Goal: Information Seeking & Learning: Learn about a topic

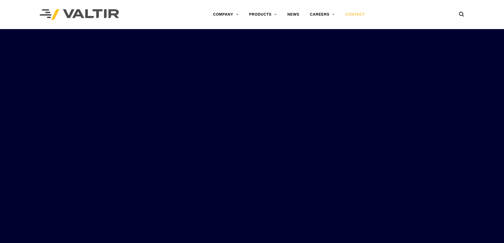
click at [352, 11] on link "CONTACT" at bounding box center [355, 14] width 30 height 11
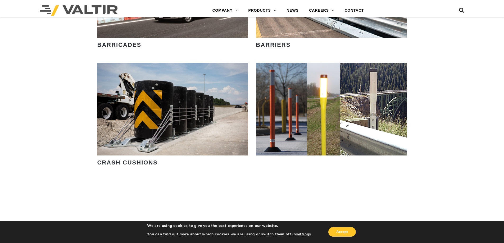
scroll to position [450, 0]
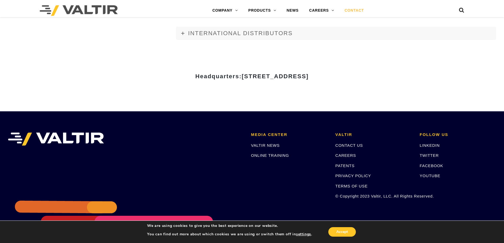
scroll to position [709, 0]
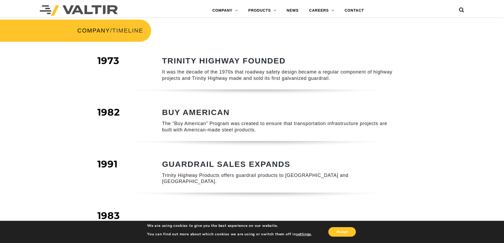
scroll to position [159, 0]
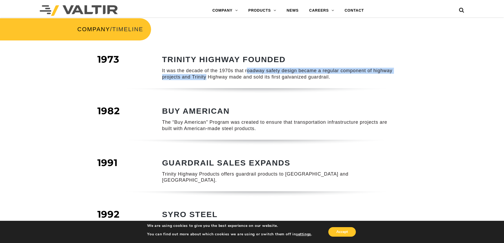
drag, startPoint x: 253, startPoint y: 70, endPoint x: 207, endPoint y: 77, distance: 47.5
click at [207, 77] on p "It was the decade of the 1970s that roadway safety design became a regular comp…" at bounding box center [279, 74] width 234 height 12
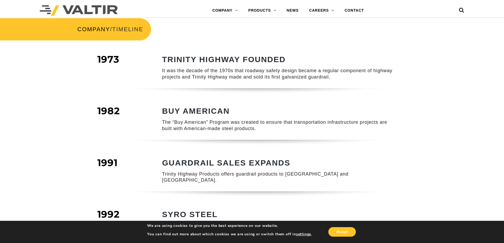
click at [226, 79] on p "It was the decade of the 1970s that roadway safety design became a regular comp…" at bounding box center [279, 74] width 234 height 12
drag, startPoint x: 283, startPoint y: 77, endPoint x: 329, endPoint y: 77, distance: 46.3
click at [329, 77] on p "It was the decade of the 1970s that roadway safety design became a regular comp…" at bounding box center [279, 74] width 234 height 12
click at [260, 78] on p "It was the decade of the 1970s that roadway safety design became a regular comp…" at bounding box center [279, 74] width 234 height 12
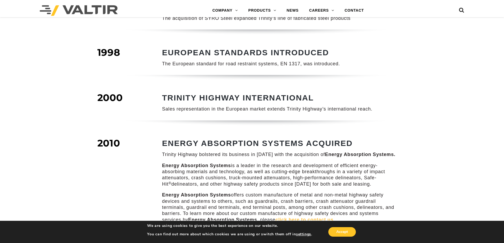
scroll to position [371, 0]
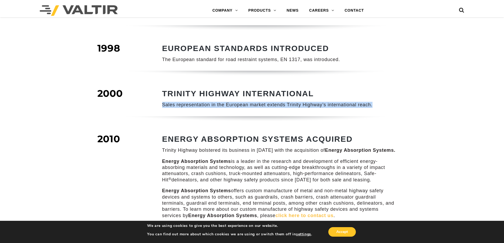
drag, startPoint x: 162, startPoint y: 100, endPoint x: 374, endPoint y: 94, distance: 211.9
click at [374, 94] on div "TRINITY HIGHWAY INTERNATIONAL Sales representation in the European market exten…" at bounding box center [279, 98] width 234 height 19
copy p "Sales representation in the European market extends Trinity Highway’s internati…"
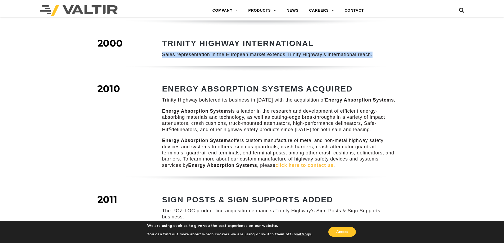
scroll to position [424, 0]
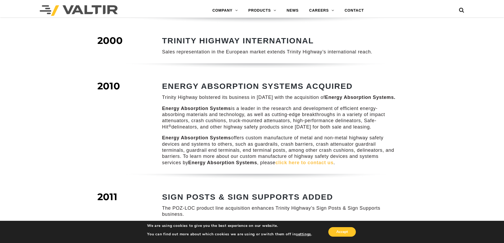
click at [267, 95] on p "Trinity Highway bolstered its business in [DATE] with the acquisition of Energy…" at bounding box center [279, 98] width 234 height 6
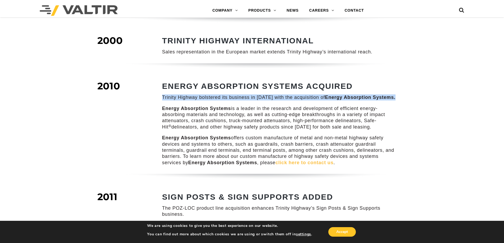
drag, startPoint x: 162, startPoint y: 91, endPoint x: 396, endPoint y: 89, distance: 234.1
click at [396, 95] on p "Trinity Highway bolstered its business in [DATE] with the acquisition of Energy…" at bounding box center [279, 98] width 234 height 6
copy p "Trinity Highway bolstered its business in [DATE] with the acquisition of Energy…"
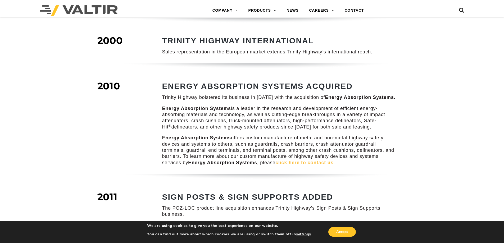
click at [229, 106] on strong "Energy Absorption Systems" at bounding box center [196, 108] width 69 height 5
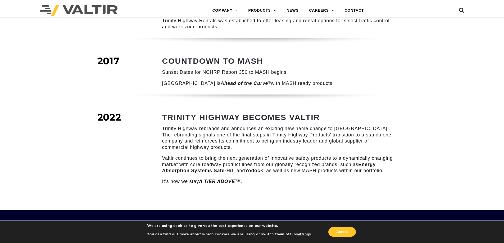
scroll to position [688, 0]
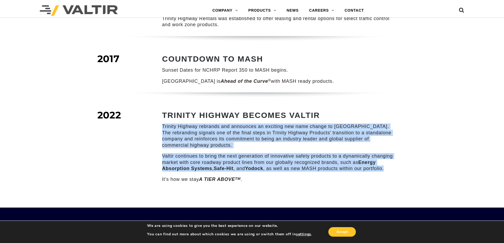
drag, startPoint x: 163, startPoint y: 120, endPoint x: 392, endPoint y: 163, distance: 233.5
click at [392, 163] on div "TRINITY HIGHWAY BECOMES VALTIR Trinity Highway rebrands and announces an exciti…" at bounding box center [279, 147] width 234 height 72
copy div "Trinity Highway rebrands and announces an exciting new name change to [GEOGRAPH…"
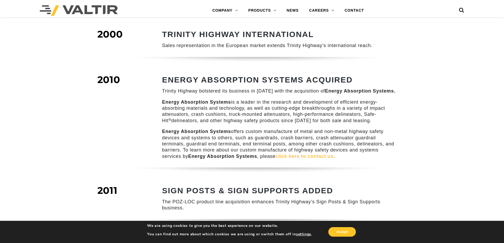
scroll to position [424, 0]
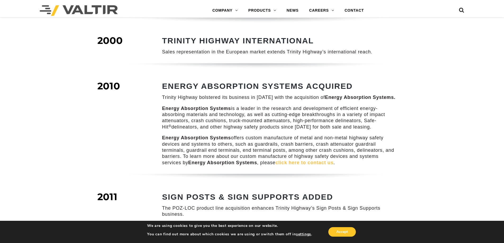
click at [177, 116] on p "Energy Absorption Systems is a leader in the research and development of effici…" at bounding box center [279, 118] width 234 height 25
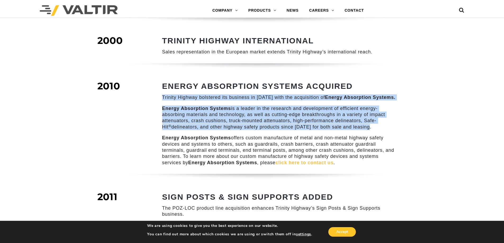
drag, startPoint x: 163, startPoint y: 91, endPoint x: 401, endPoint y: 119, distance: 240.5
click at [401, 119] on div "2010 ENERGY ABSORPTION SYSTEMS ACQUIRED Trinity Highway bolstered its business …" at bounding box center [252, 128] width 318 height 91
copy div "Trinity Highway bolstered its business in [DATE] with the acquisition of Energy…"
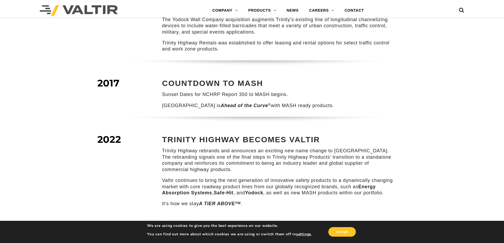
scroll to position [662, 0]
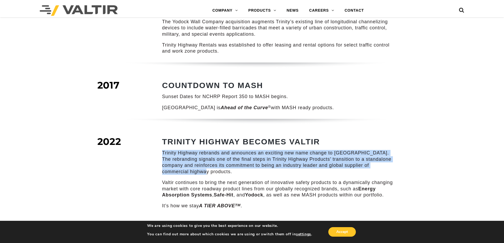
drag, startPoint x: 162, startPoint y: 146, endPoint x: 235, endPoint y: 168, distance: 75.7
click at [235, 168] on p "Trinity Highway rebrands and announces an exciting new name change to [GEOGRAPH…" at bounding box center [279, 162] width 234 height 25
copy p "Trinity Highway rebrands and announces an exciting new name change to [GEOGRAPH…"
click at [214, 62] on img at bounding box center [252, 68] width 310 height 12
